Goal: Find specific page/section: Find specific page/section

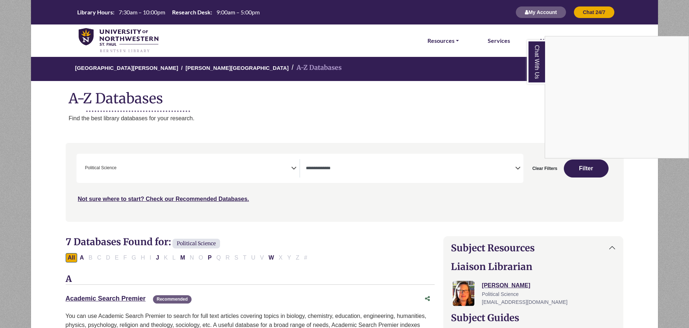
select select "******"
select select "Database Types Filter"
click at [546, 170] on div "Chat With Us" at bounding box center [344, 164] width 689 height 328
click at [546, 170] on button "Clear Filters" at bounding box center [545, 169] width 34 height 18
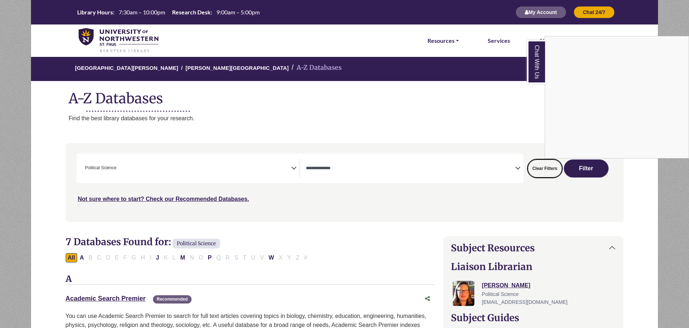
select select "Database Subject Filter"
select select "Database Types Filter"
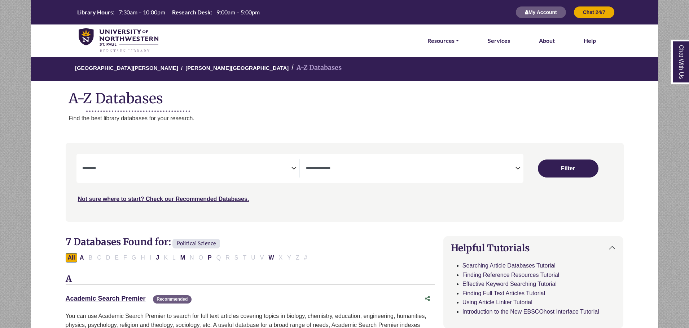
select select "Database Subject Filter"
select select "Database Types Filter"
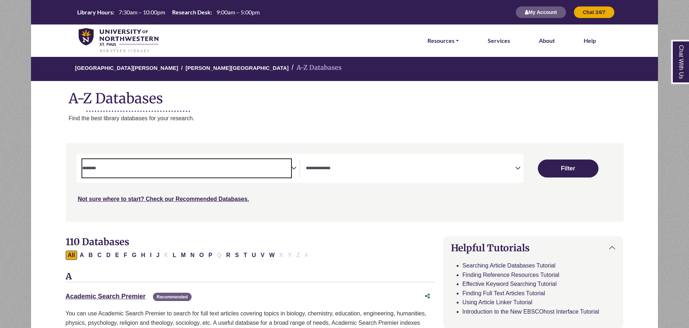
click at [147, 171] on textarea "Search" at bounding box center [186, 169] width 209 height 6
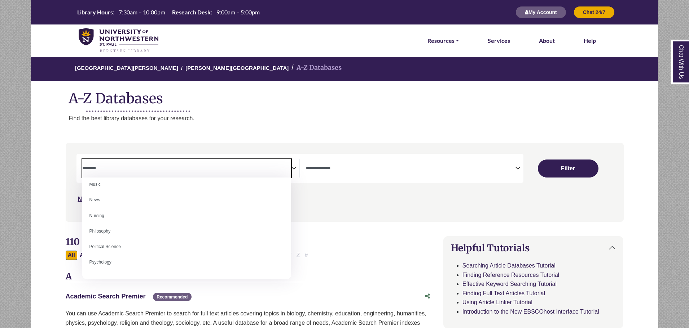
scroll to position [541, 0]
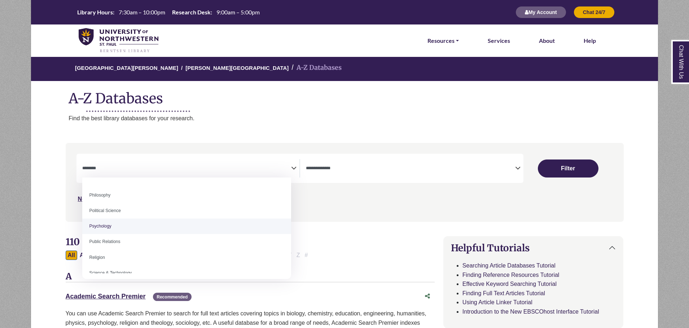
select select "*****"
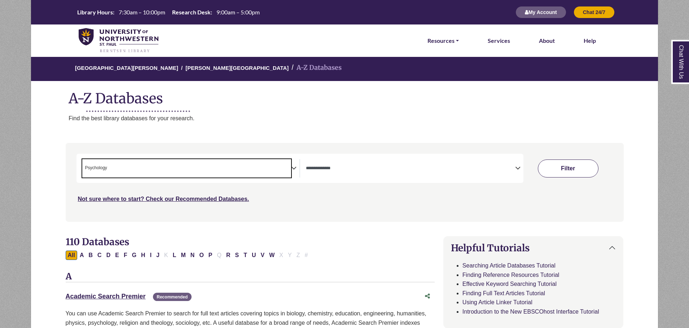
click at [574, 172] on button "Filter" at bounding box center [568, 169] width 61 height 18
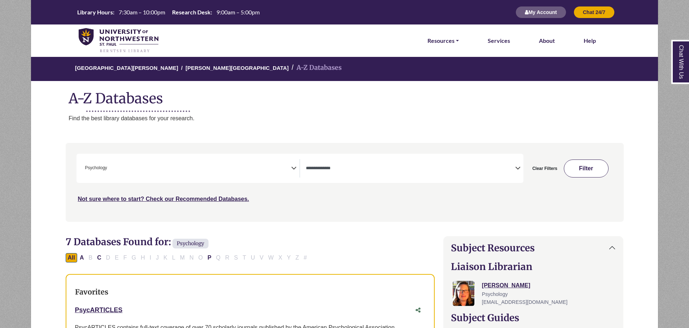
click at [578, 166] on button "Filter" at bounding box center [586, 169] width 45 height 18
select select "Database Types Filter"
click at [541, 168] on button "Clear Filters" at bounding box center [545, 169] width 34 height 18
select select "Database Subject Filter"
select select "Database Types Filter"
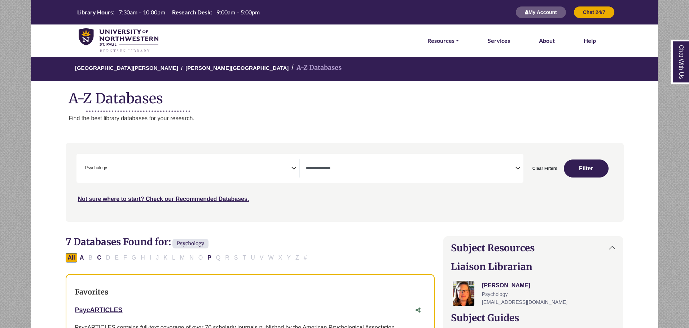
select select "Database Subject Filter"
select select "Database Types Filter"
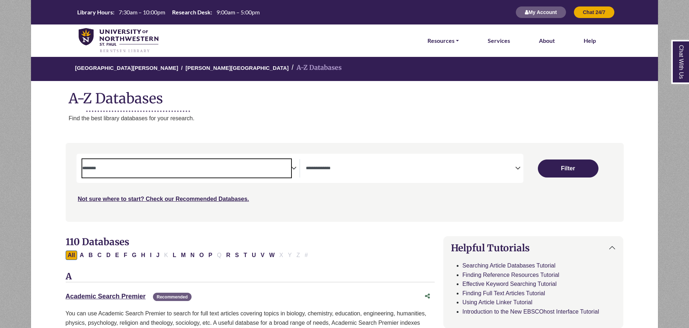
click at [290, 162] on span "Search filters" at bounding box center [186, 168] width 209 height 18
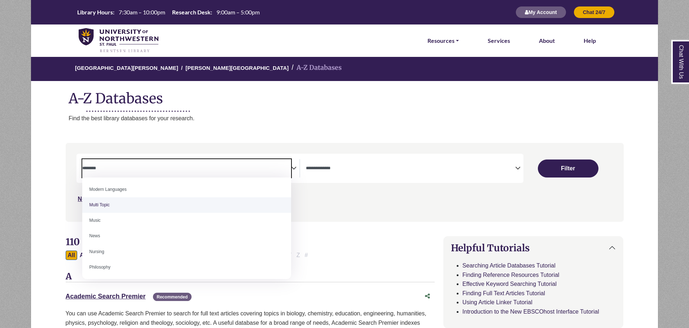
scroll to position [505, 0]
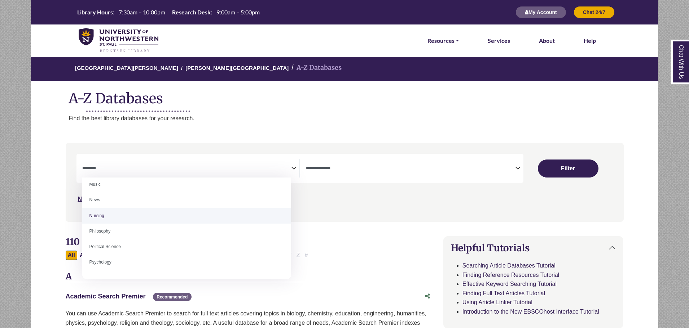
select select "*****"
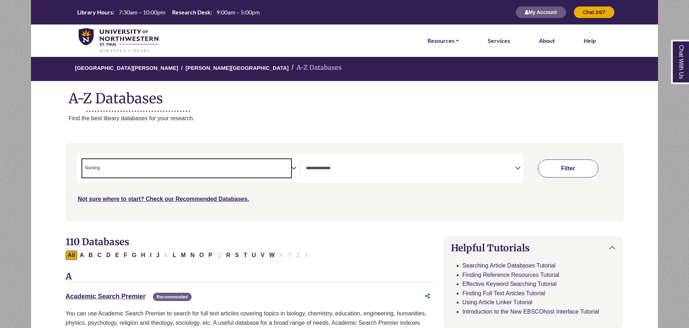
click at [573, 170] on button "Filter" at bounding box center [568, 169] width 61 height 18
select select "Database Types Filter"
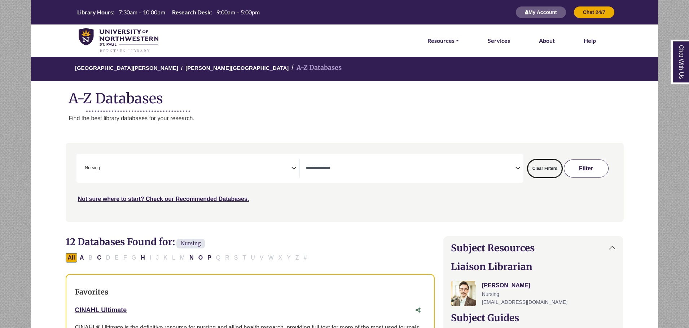
click at [550, 167] on button "Clear Filters" at bounding box center [545, 169] width 34 height 18
select select "Database Subject Filter"
select select "Database Types Filter"
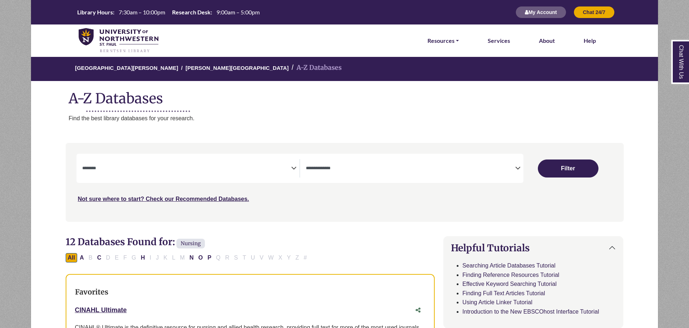
select select "Database Subject Filter"
select select "Database Types Filter"
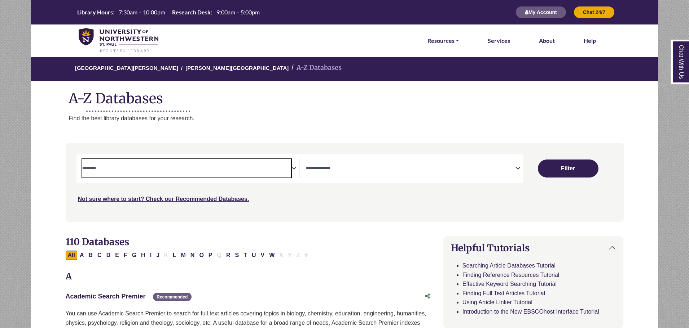
click at [170, 162] on span "Search filters" at bounding box center [186, 168] width 209 height 18
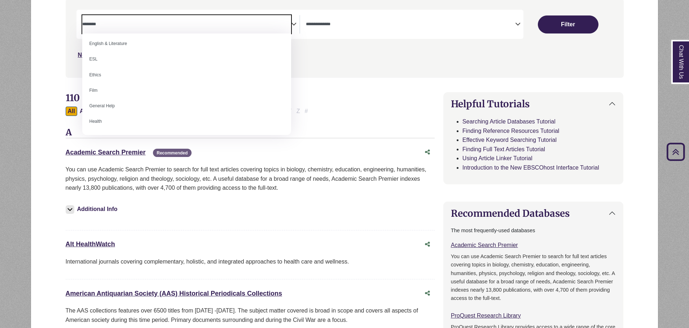
scroll to position [288, 0]
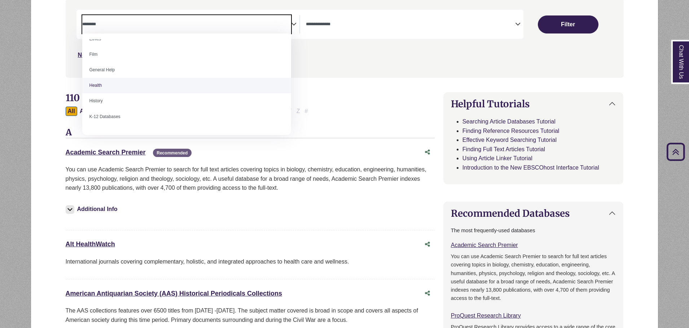
select select "*****"
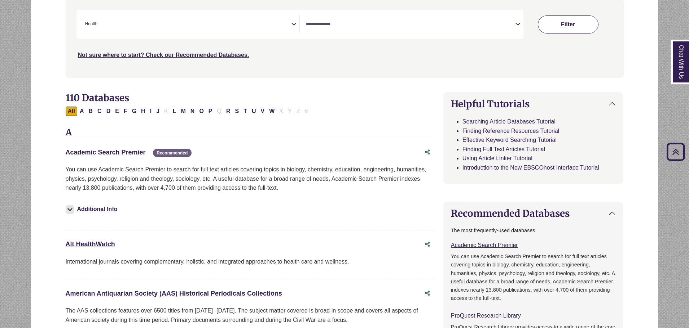
click at [571, 29] on button "Filter" at bounding box center [568, 25] width 61 height 18
select select "Database Types Filter"
